Goal: Find specific fact: Find specific fact

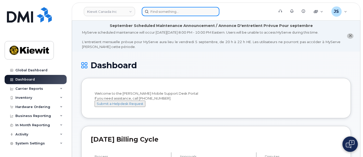
click at [172, 10] on input at bounding box center [181, 11] width 78 height 9
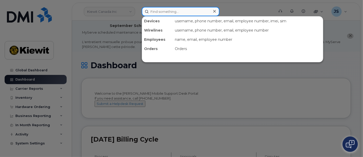
paste input "575840"
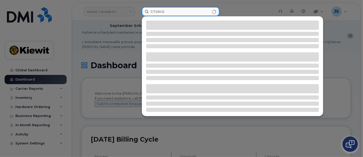
type input "575840"
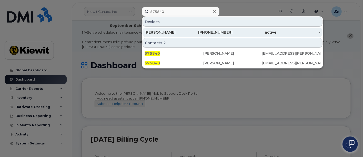
click at [209, 28] on div "864-960-2955" at bounding box center [211, 32] width 44 height 9
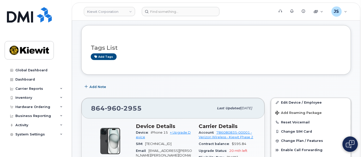
scroll to position [85, 0]
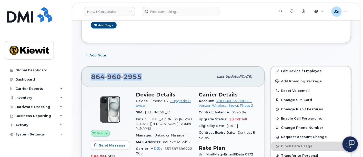
drag, startPoint x: 147, startPoint y: 77, endPoint x: 89, endPoint y: 74, distance: 58.5
click at [89, 74] on div "864 960 2955 Last updated Jul 31, 2025" at bounding box center [173, 76] width 183 height 21
copy span "864 960 2955"
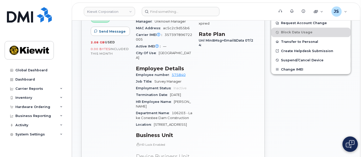
scroll to position [171, 0]
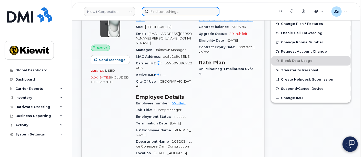
click at [169, 10] on input at bounding box center [181, 11] width 78 height 9
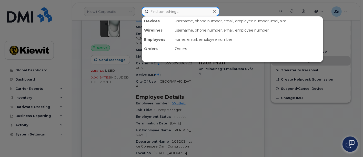
paste input "547510"
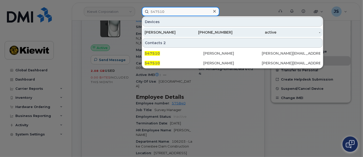
type input "547510"
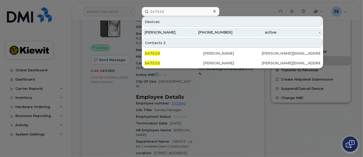
click at [173, 31] on div "[PERSON_NAME]" at bounding box center [167, 32] width 44 height 5
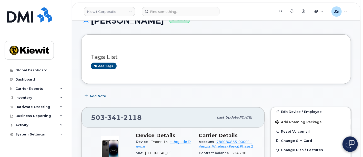
scroll to position [85, 0]
